Goal: Information Seeking & Learning: Learn about a topic

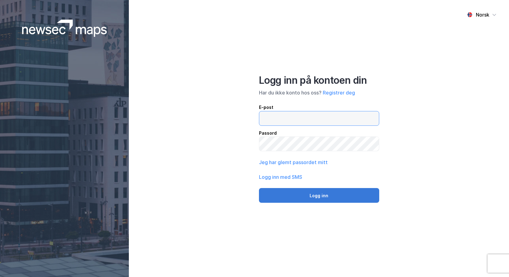
type input "[EMAIL_ADDRESS][DOMAIN_NAME]"
click at [335, 194] on button "Logg inn" at bounding box center [319, 195] width 120 height 15
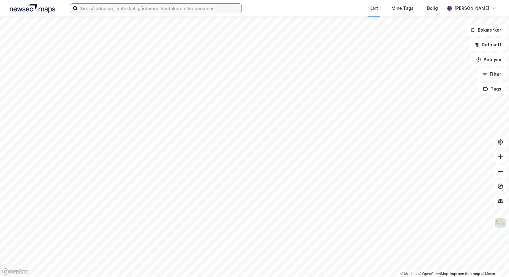
click at [132, 9] on input at bounding box center [160, 8] width 164 height 9
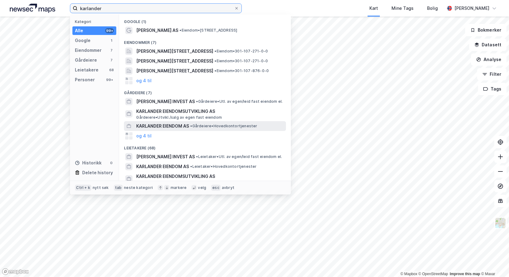
type input "karlander"
click at [211, 125] on span "• Gårdeiere • Hovedkontortjenester" at bounding box center [223, 126] width 67 height 5
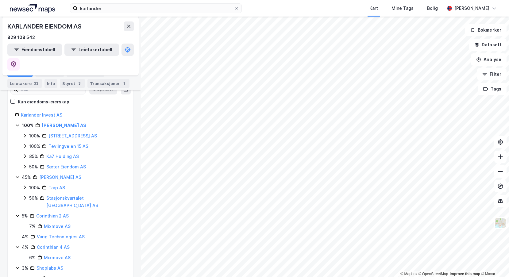
scroll to position [92, 0]
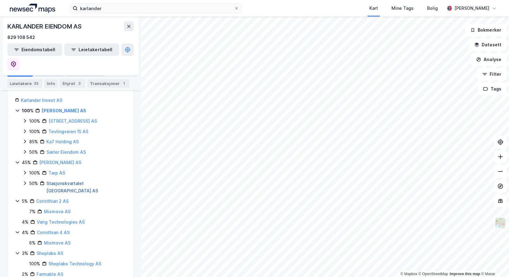
click at [70, 181] on link "Stasjonskvartalet [GEOGRAPHIC_DATA] AS" at bounding box center [72, 187] width 52 height 13
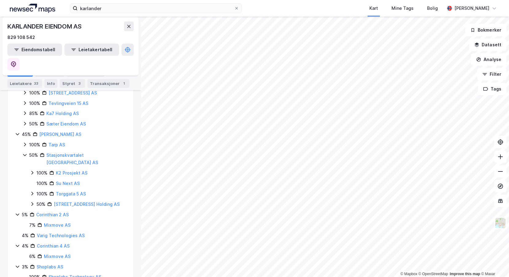
scroll to position [123, 0]
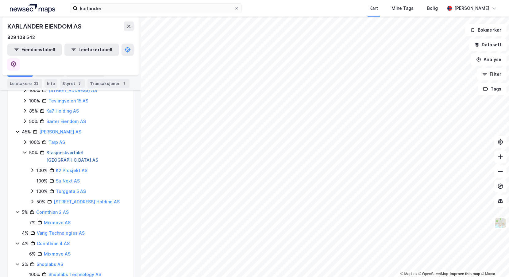
click at [76, 150] on link "Stasjonskvartalet [GEOGRAPHIC_DATA] AS" at bounding box center [72, 156] width 52 height 13
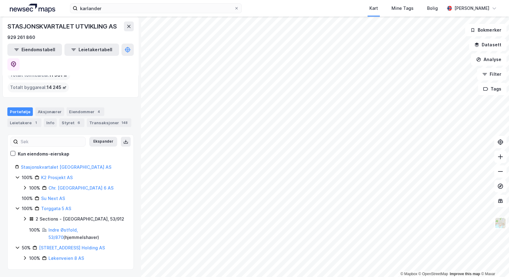
scroll to position [18, 0]
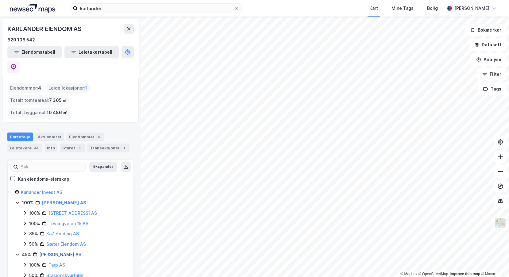
click at [67, 252] on link "[PERSON_NAME] AS" at bounding box center [60, 254] width 42 height 5
click at [52, 190] on link "Karlander Invest AS" at bounding box center [41, 192] width 41 height 5
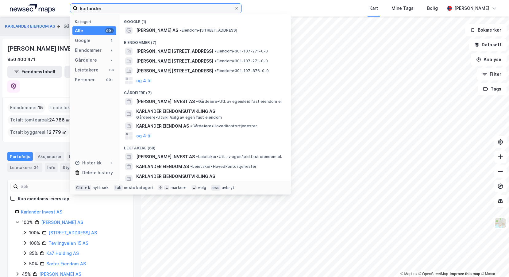
click at [109, 8] on input "karlander" at bounding box center [156, 8] width 156 height 9
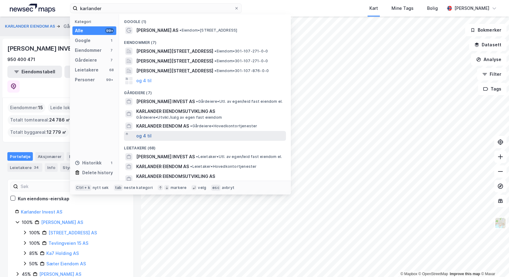
click at [144, 137] on button "og 4 til" at bounding box center [143, 135] width 15 height 7
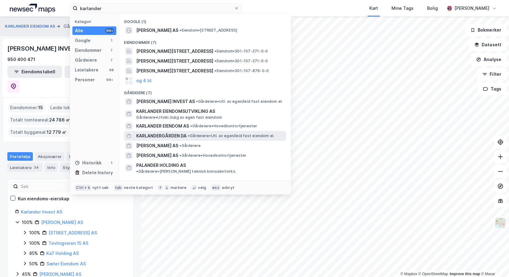
click at [194, 137] on span "• Gårdeiere • Utl. av egen/leid fast eiendom el." at bounding box center [231, 135] width 86 height 5
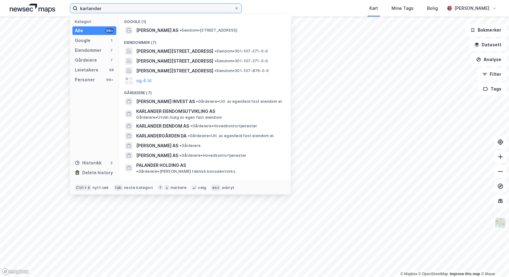
click at [123, 5] on input "karlander" at bounding box center [156, 8] width 156 height 9
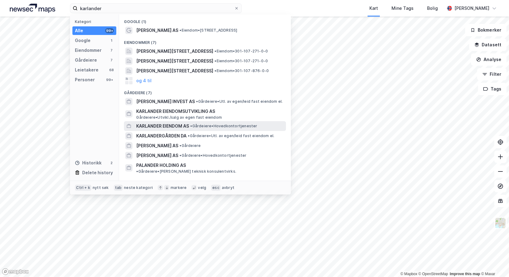
click at [189, 128] on span "KARLANDER EIENDOM AS" at bounding box center [162, 125] width 53 height 7
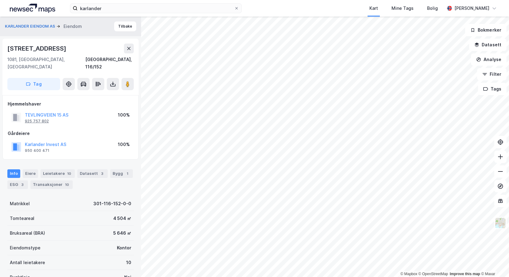
click at [43, 119] on div "925 757 802" at bounding box center [37, 121] width 24 height 5
click at [128, 28] on button "Tilbake" at bounding box center [125, 26] width 22 height 10
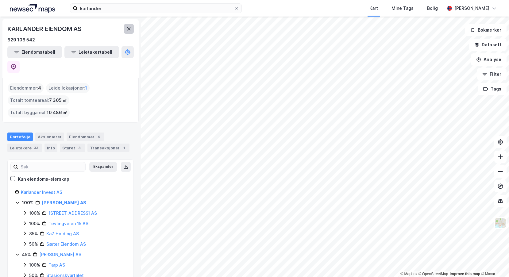
click at [131, 30] on icon at bounding box center [128, 28] width 5 height 5
